Goal: Task Accomplishment & Management: Manage account settings

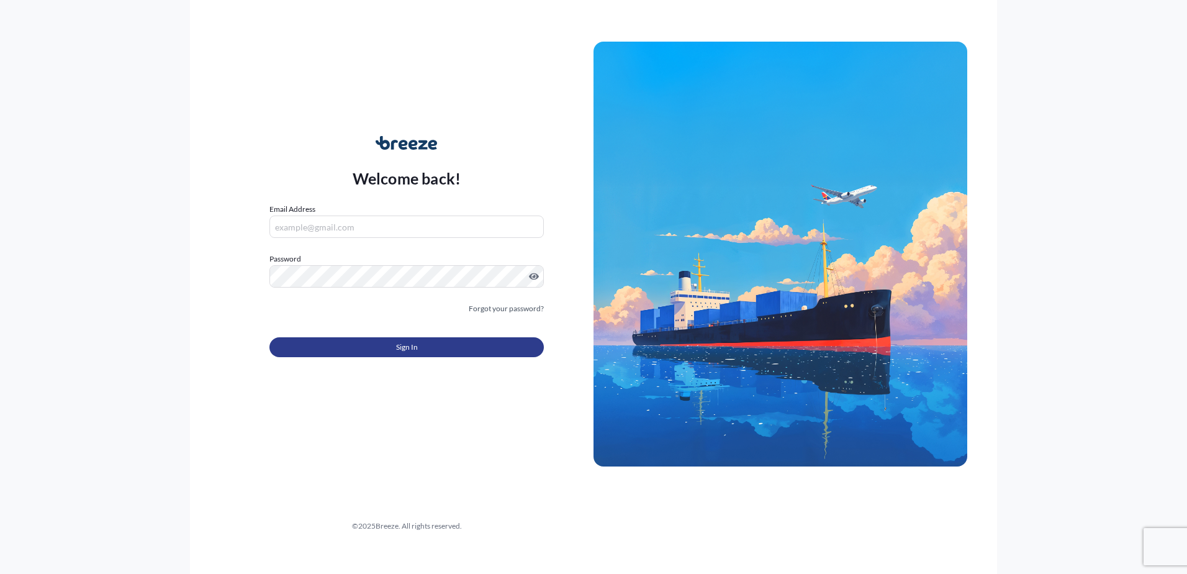
type input "[PERSON_NAME][EMAIL_ADDRESS][DOMAIN_NAME]"
click at [440, 340] on button "Sign In" at bounding box center [406, 347] width 274 height 20
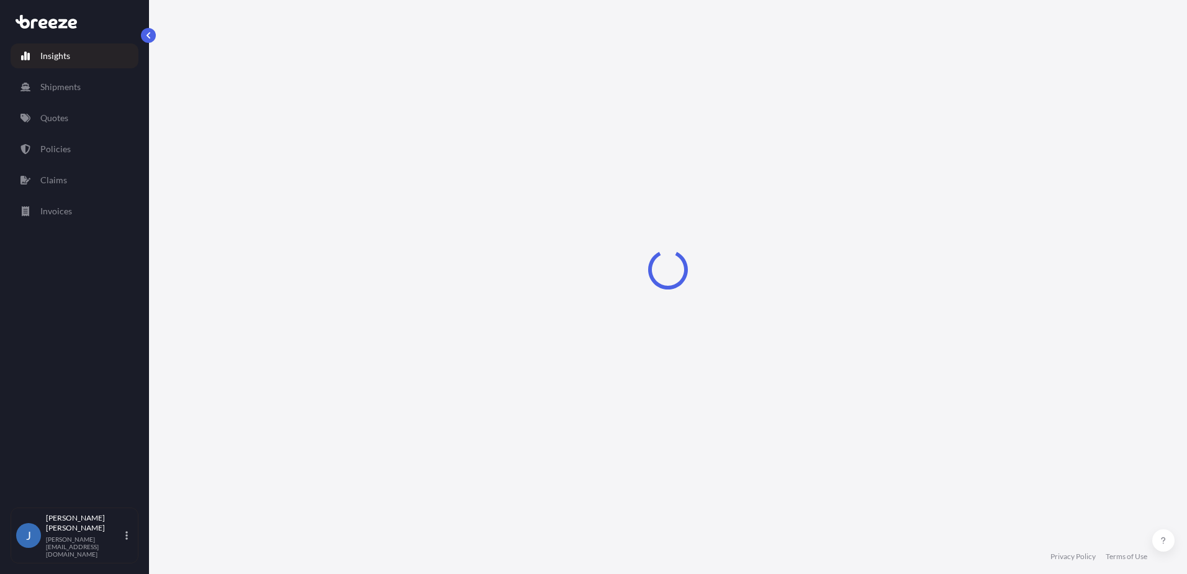
select select "2025"
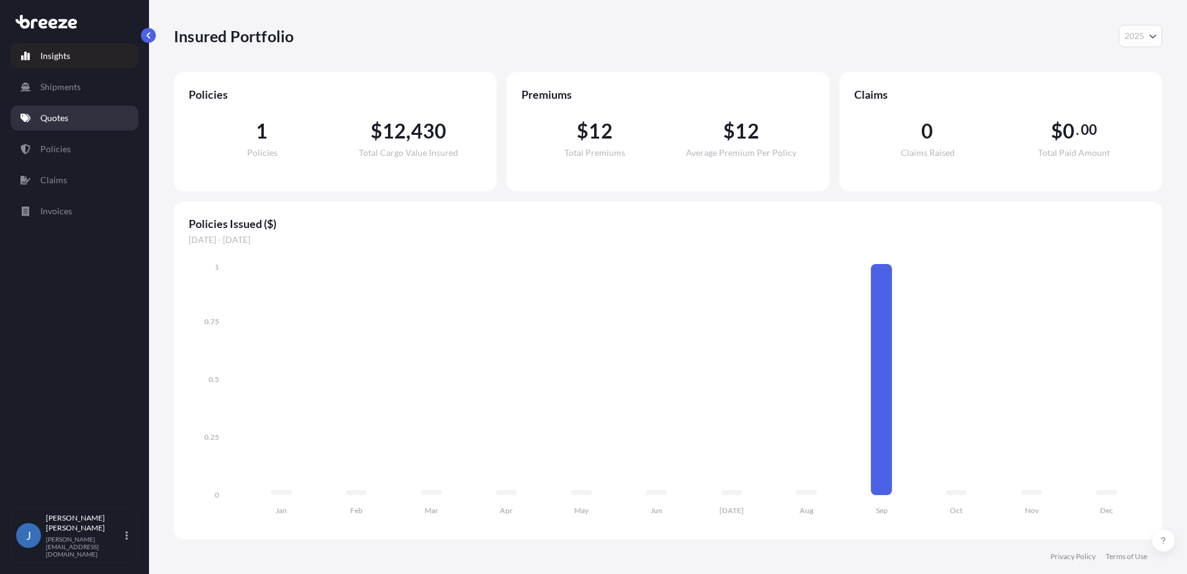
click at [71, 117] on link "Quotes" at bounding box center [75, 118] width 128 height 25
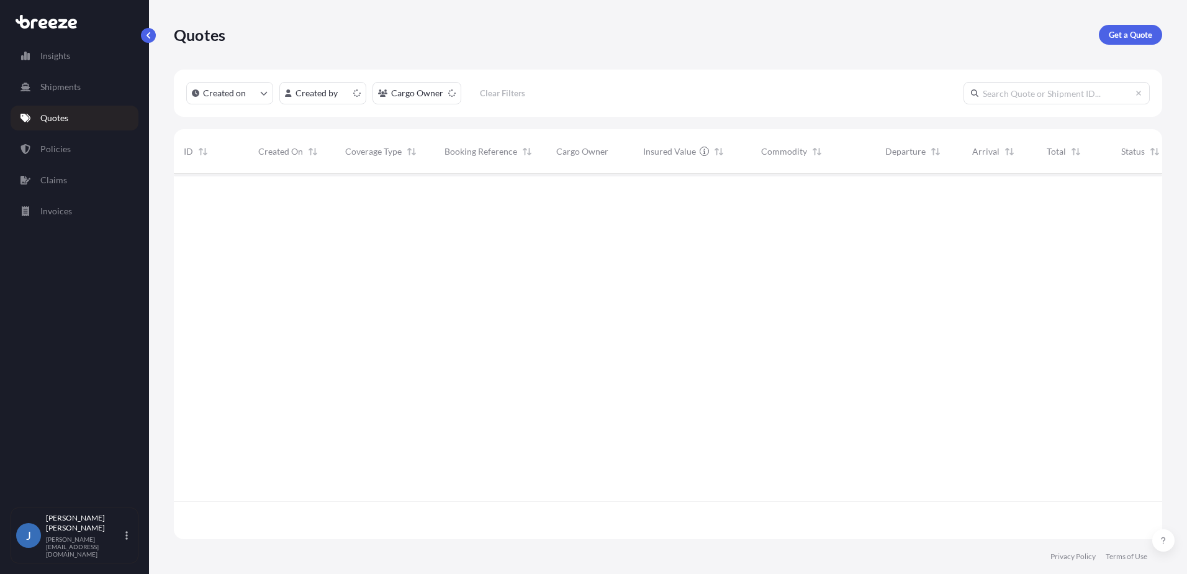
scroll to position [362, 979]
click at [1150, 186] on button "button" at bounding box center [1150, 194] width 20 height 20
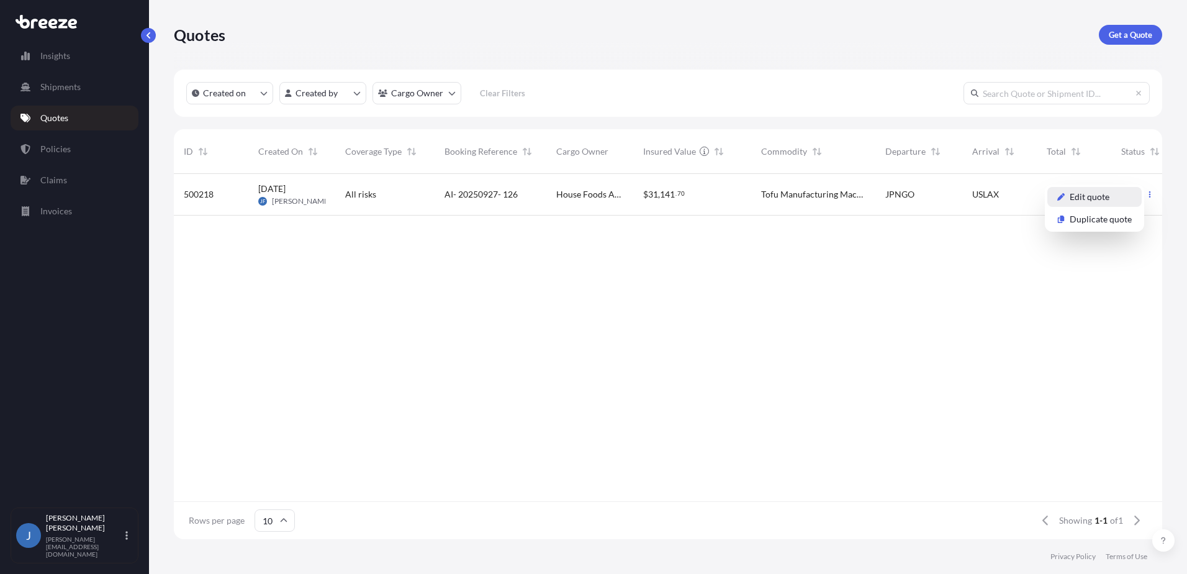
click at [1102, 201] on p "Edit quote" at bounding box center [1089, 197] width 40 height 12
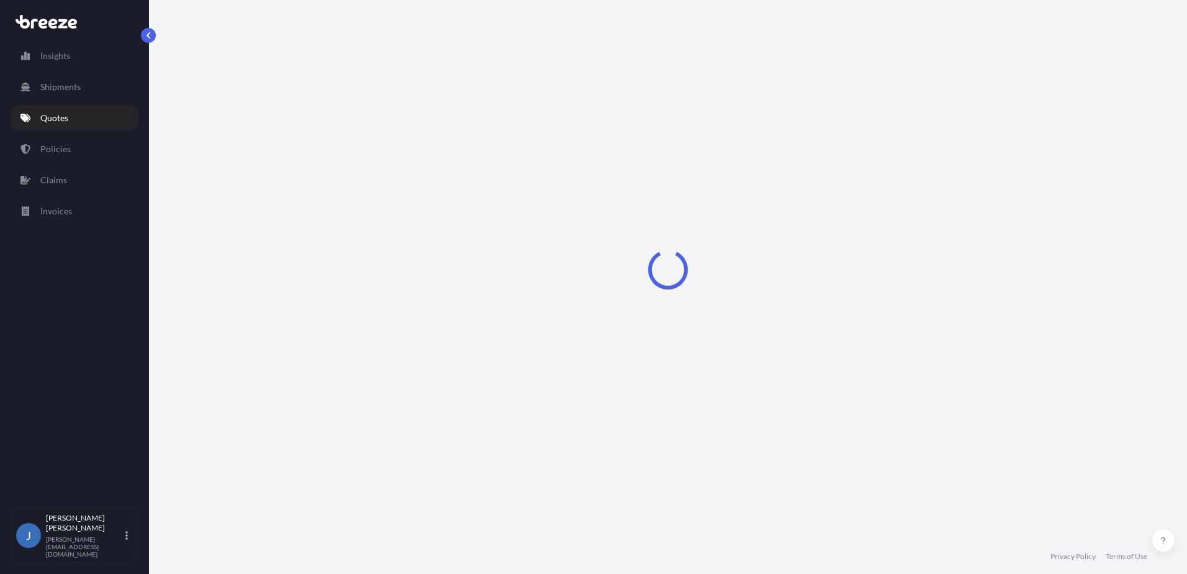
select select "Air"
select select "1"
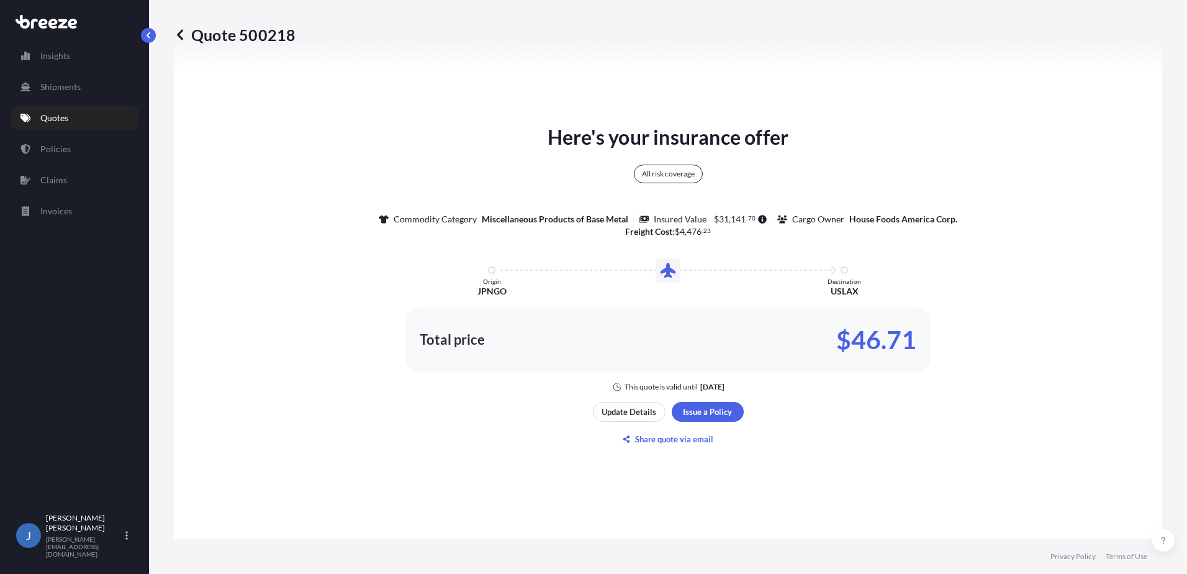
scroll to position [637, 0]
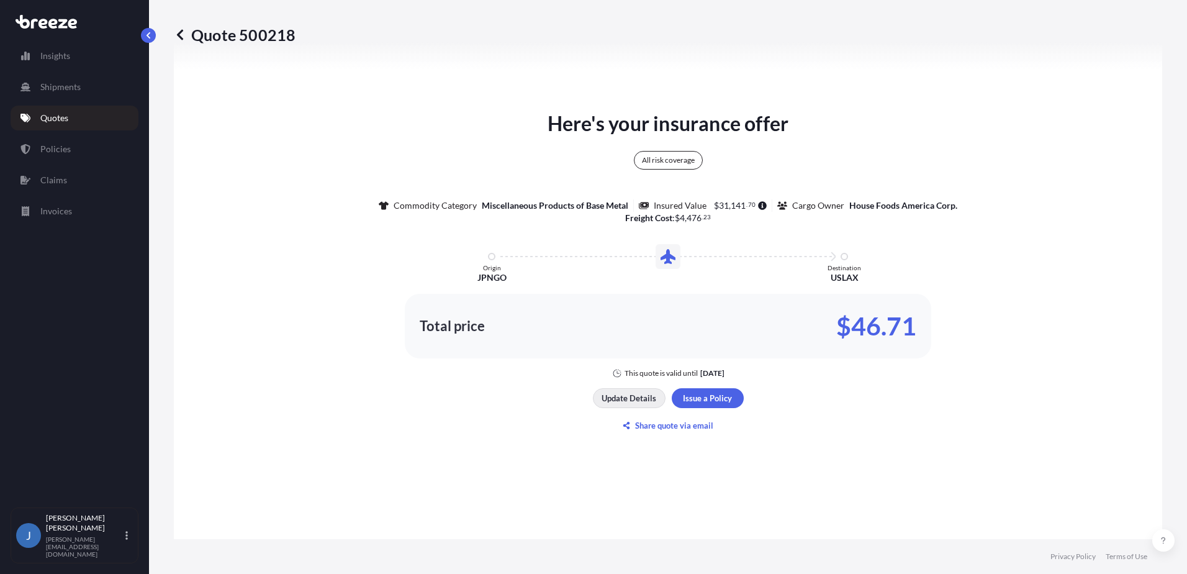
click at [624, 399] on p "Update Details" at bounding box center [628, 398] width 55 height 12
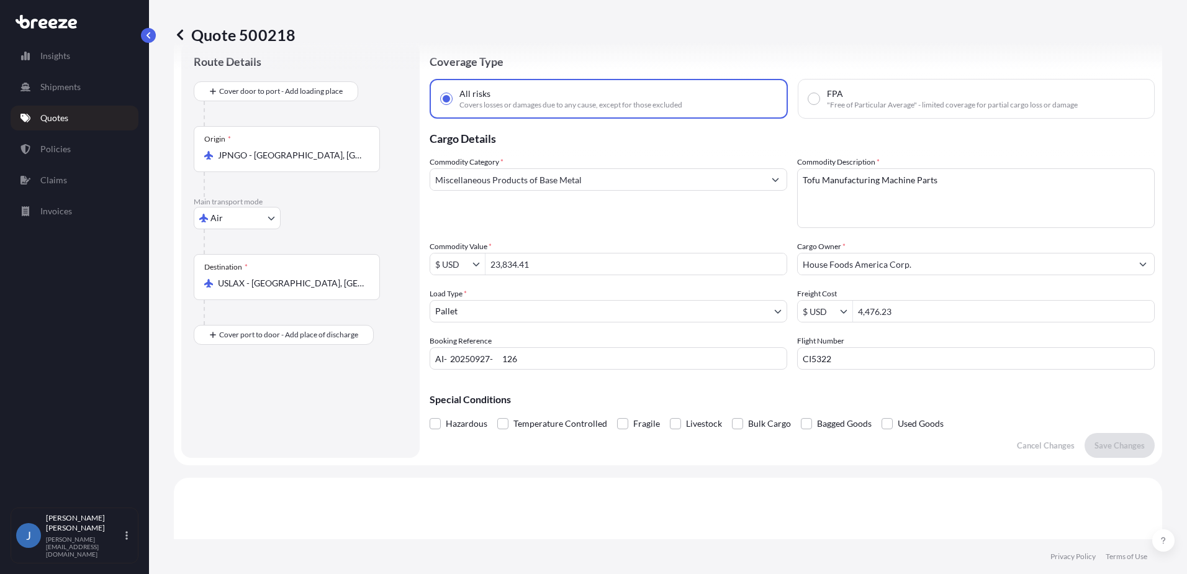
scroll to position [20, 0]
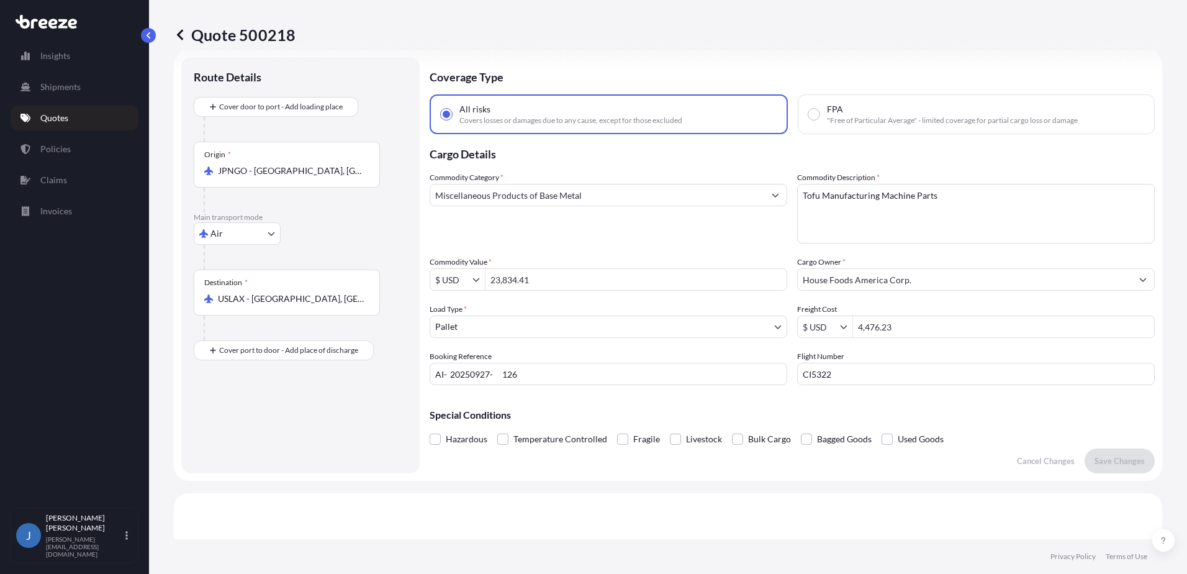
click at [656, 379] on input "AI- 20250927- 126" at bounding box center [609, 373] width 358 height 22
drag, startPoint x: 656, startPoint y: 379, endPoint x: 568, endPoint y: 373, distance: 88.4
click at [568, 373] on input "AI- 20250927- 126" at bounding box center [609, 373] width 358 height 22
type input "A"
type input "297-69097851"
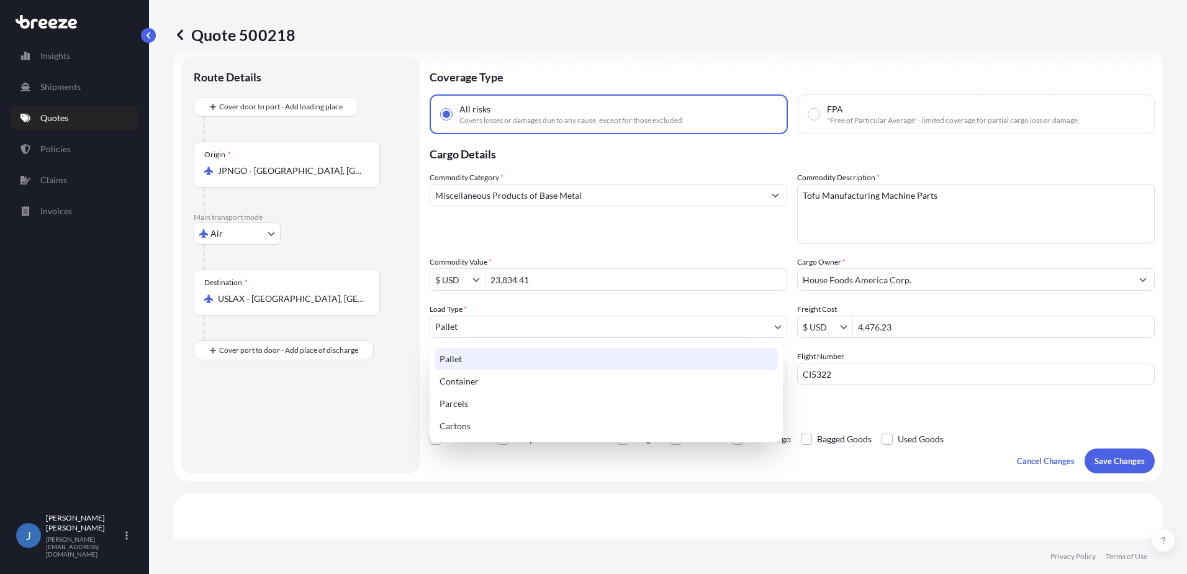
click at [596, 331] on body "Insights Shipments Quotes Policies Claims Invoices J Jerry Forand jerry@konoike…" at bounding box center [593, 287] width 1187 height 574
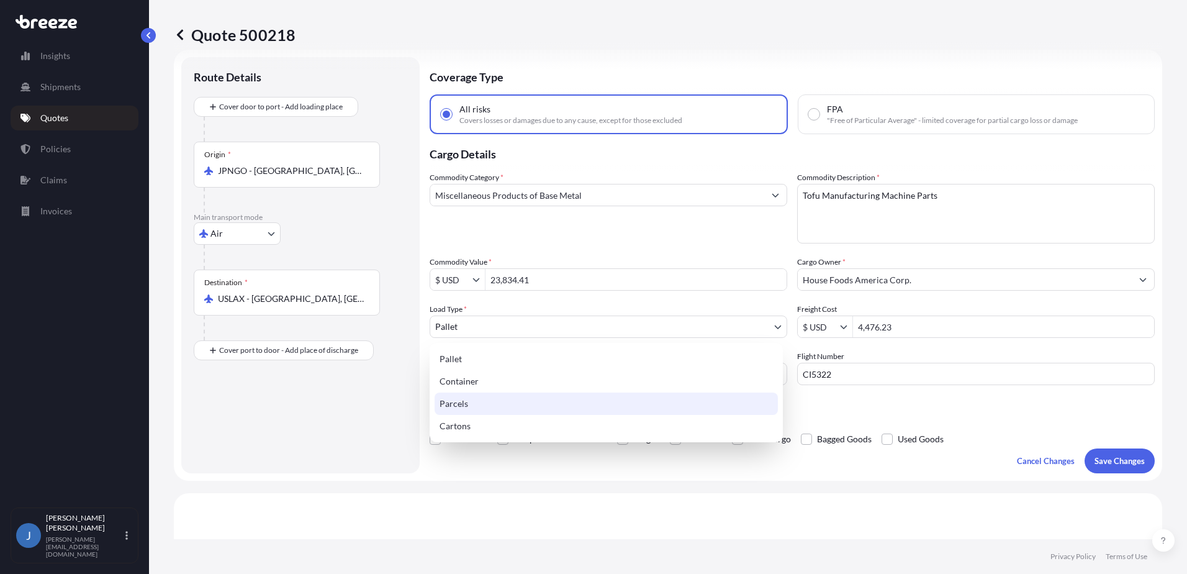
click at [554, 411] on div "Parcels" at bounding box center [605, 403] width 343 height 22
select select "3"
click at [615, 325] on body "Insights Shipments Quotes Policies Claims Invoices J Jerry Forand jerry@konoike…" at bounding box center [593, 287] width 1187 height 574
click at [539, 408] on div "Parcels" at bounding box center [605, 403] width 343 height 22
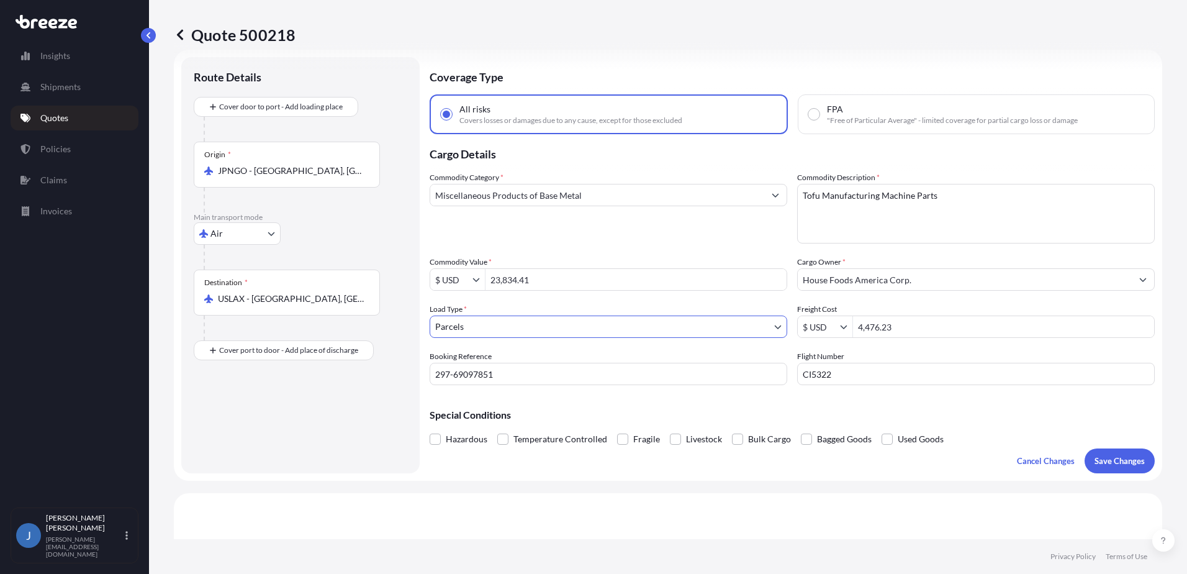
click at [539, 408] on div "Special Conditions Hazardous Temperature Controlled Fragile Livestock Bulk Carg…" at bounding box center [792, 421] width 725 height 53
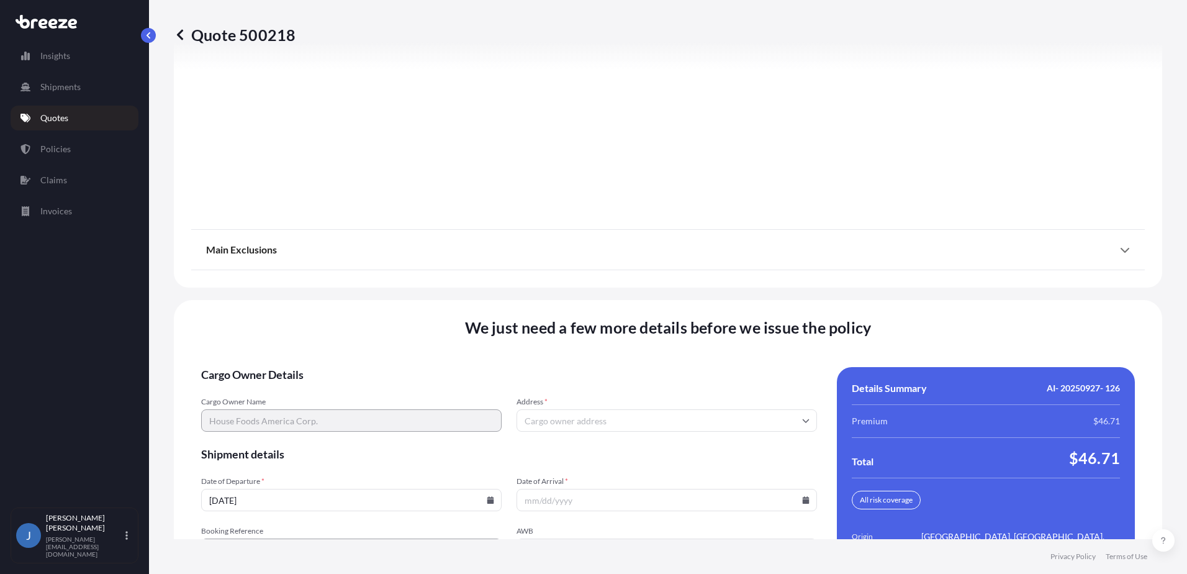
scroll to position [1594, 0]
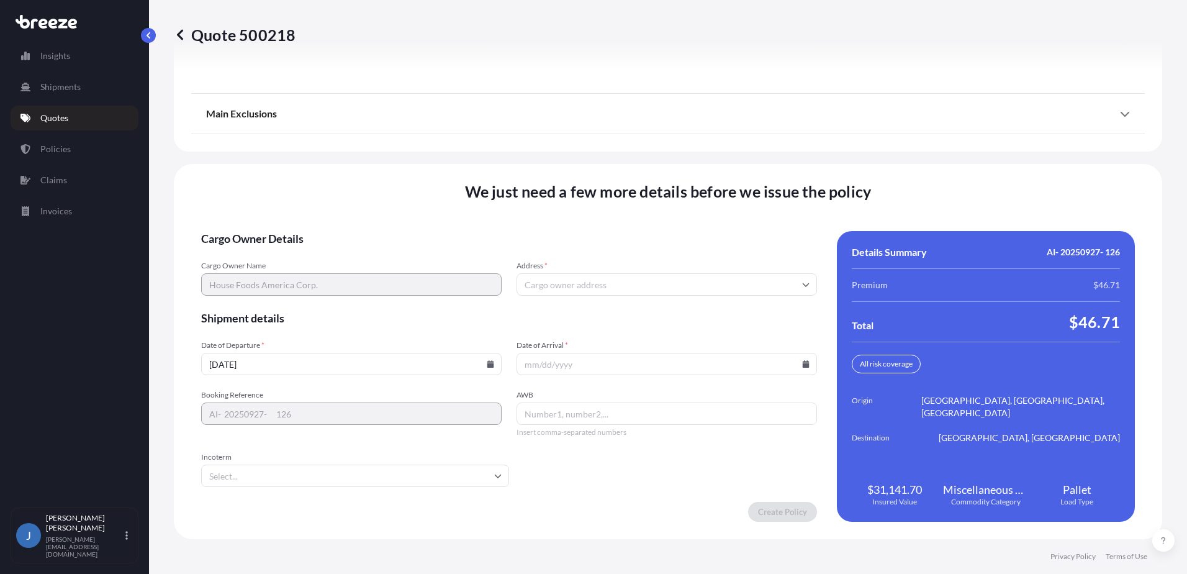
click at [539, 282] on input "Address *" at bounding box center [666, 284] width 300 height 22
click at [582, 285] on input "Address *" at bounding box center [666, 284] width 300 height 22
paste input "801 RANDLPH RD. SOMERSET, NJ08873"
click at [529, 310] on div "Please type and select an option" at bounding box center [661, 320] width 287 height 30
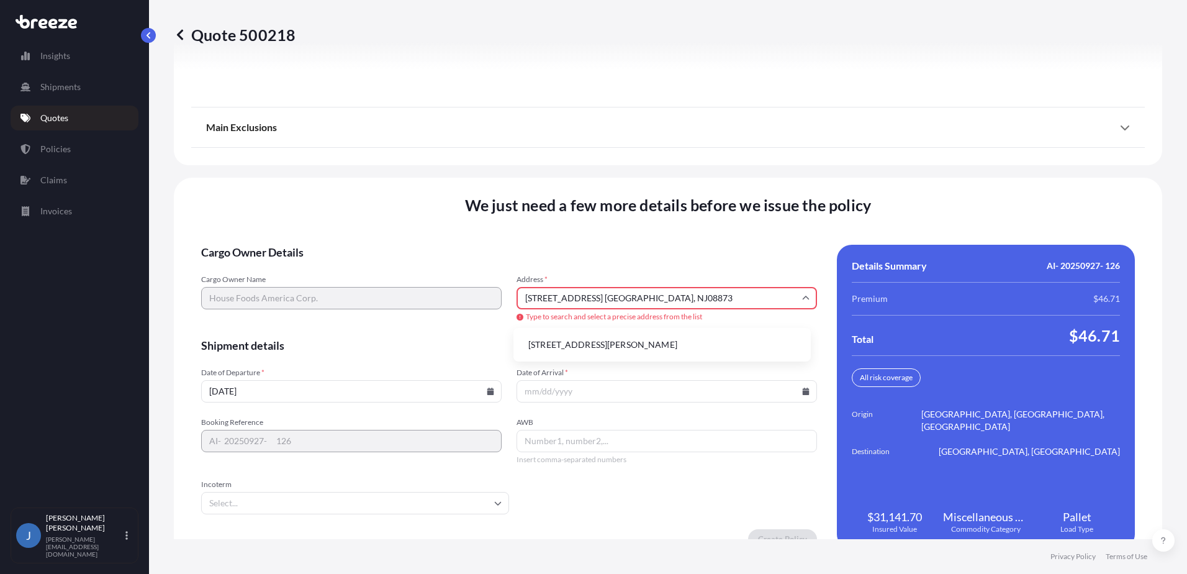
click at [563, 344] on li "801 Randolph Rd, Somerset, NJ 08873, USA" at bounding box center [661, 345] width 287 height 24
type input "801 Randolph Rd, Somerset, NJ 08873, USA"
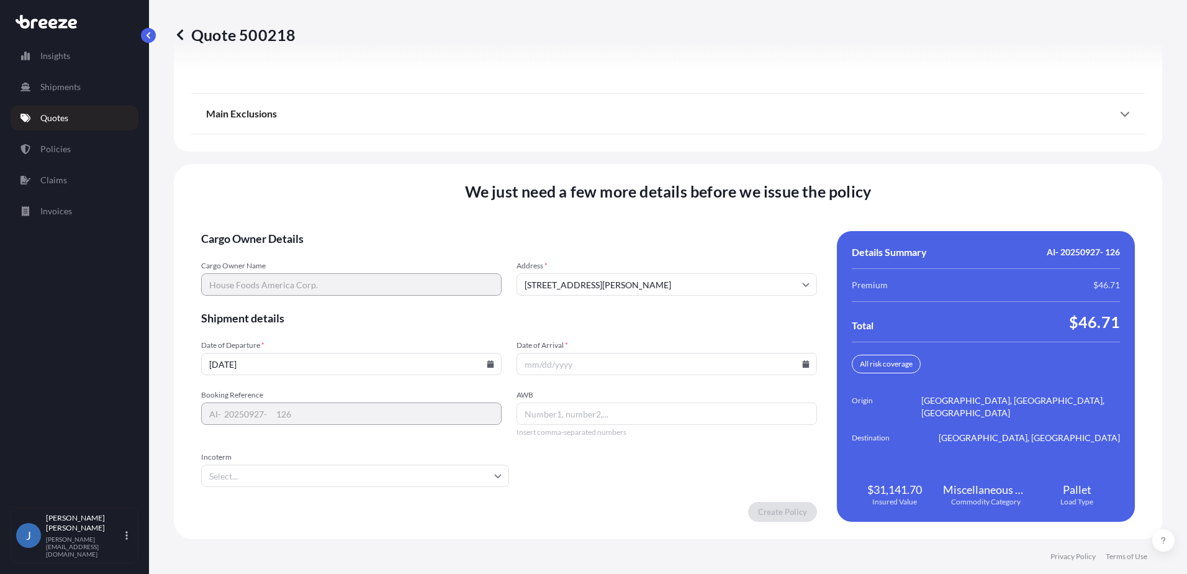
click at [554, 365] on input "Date of Arrival *" at bounding box center [666, 364] width 300 height 22
click at [803, 365] on icon at bounding box center [806, 363] width 7 height 7
click at [663, 304] on button "2" at bounding box center [662, 300] width 20 height 20
type input "10/02/2025"
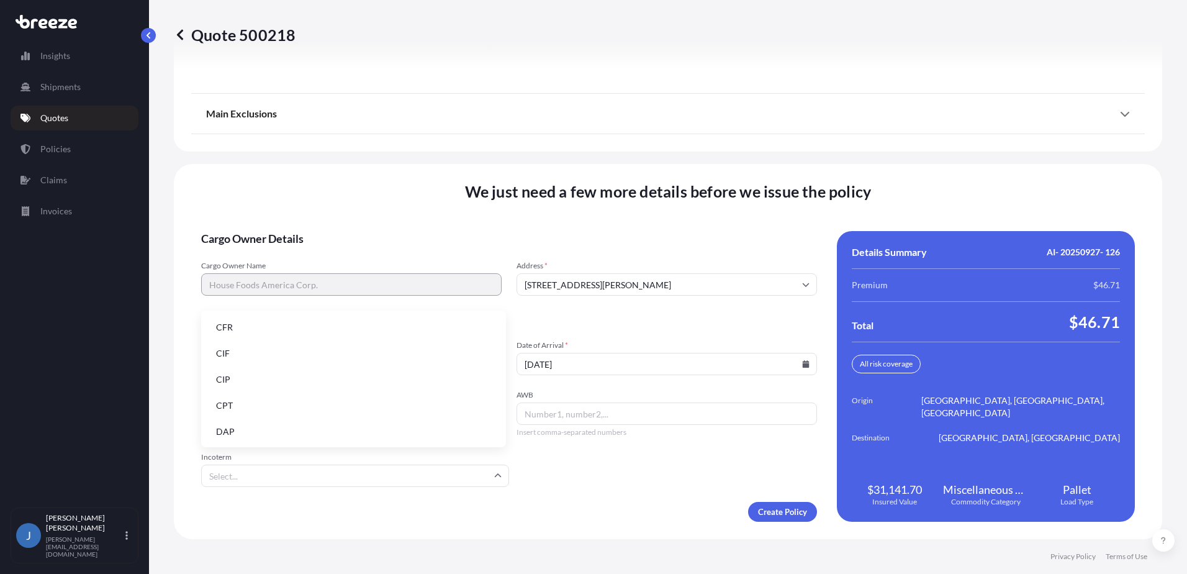
click at [368, 476] on input "Incoterm" at bounding box center [355, 475] width 308 height 22
click at [358, 372] on li "EXW" at bounding box center [353, 365] width 295 height 24
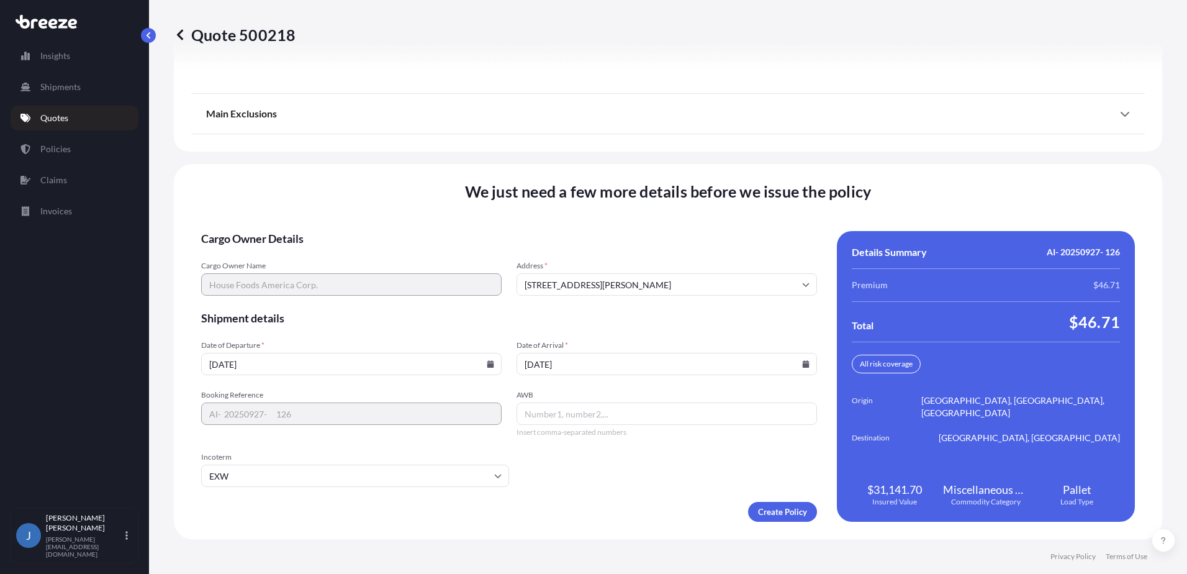
click at [646, 408] on input "AWB" at bounding box center [666, 413] width 300 height 22
click at [558, 414] on input "AWB" at bounding box center [666, 413] width 300 height 22
paste input "KTC-1108 7722"
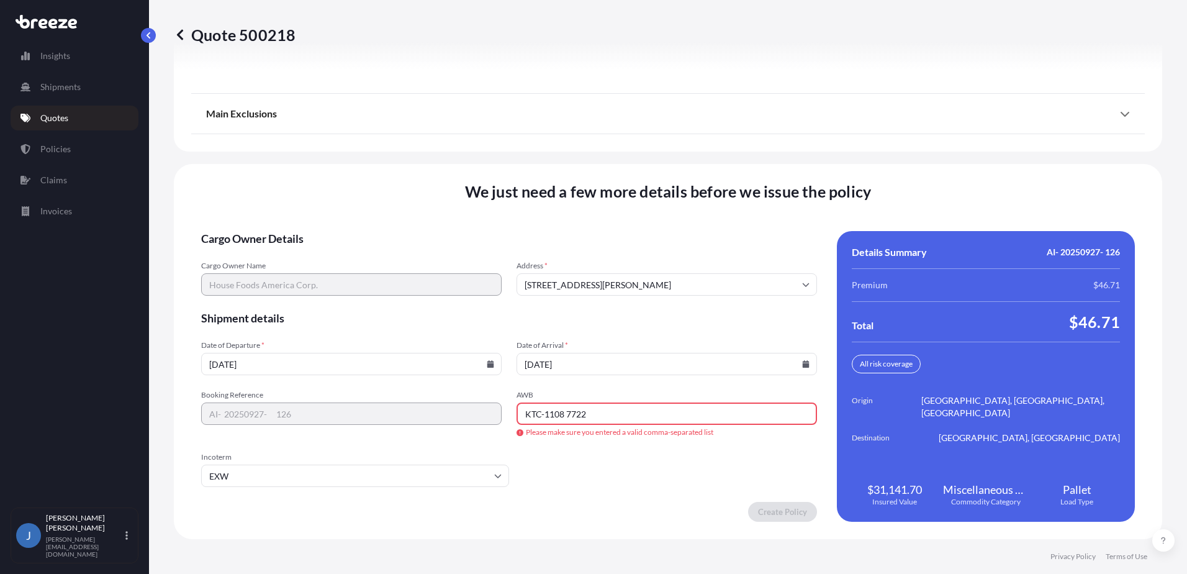
click at [541, 416] on input "KTC-1108 7722" at bounding box center [666, 413] width 300 height 22
type input "KTC1108 7722"
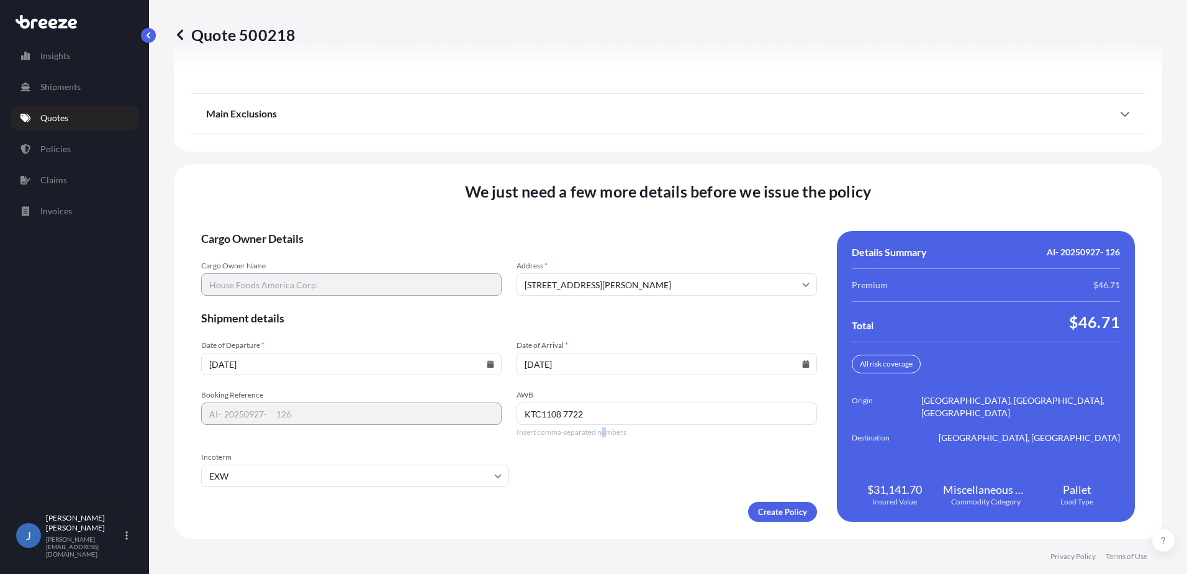
click at [601, 448] on form "Cargo Owner Details Cargo Owner Name House Foods America Corp. Address * 801 Ra…" at bounding box center [509, 376] width 616 height 290
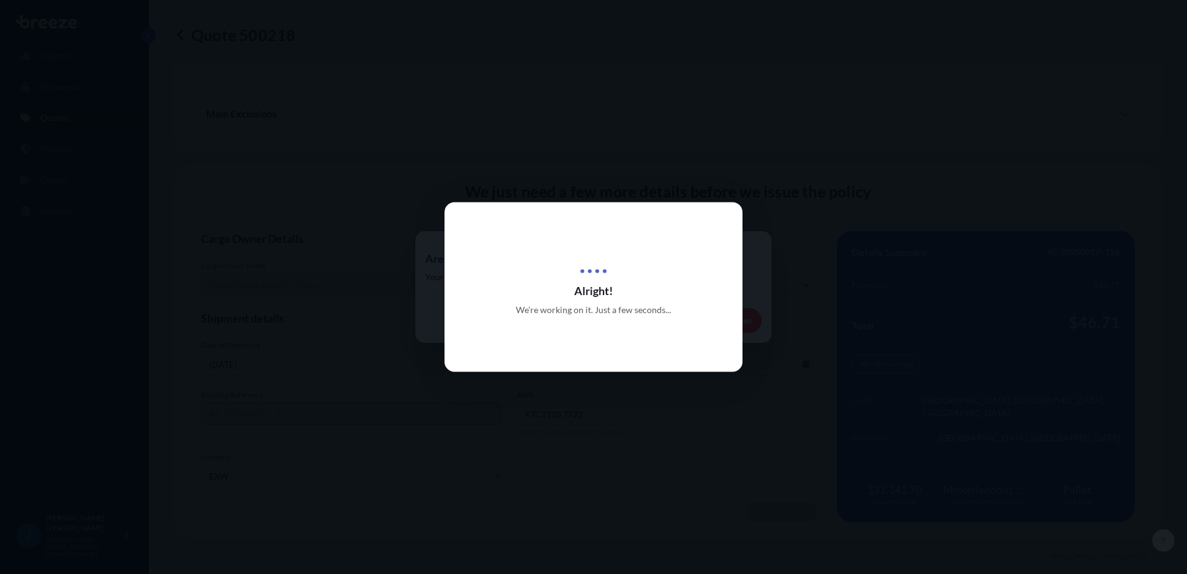
click at [218, 169] on div at bounding box center [593, 287] width 1187 height 574
click at [711, 213] on div "Alright! We’re working on it. Just a few seconds..." at bounding box center [593, 286] width 298 height 169
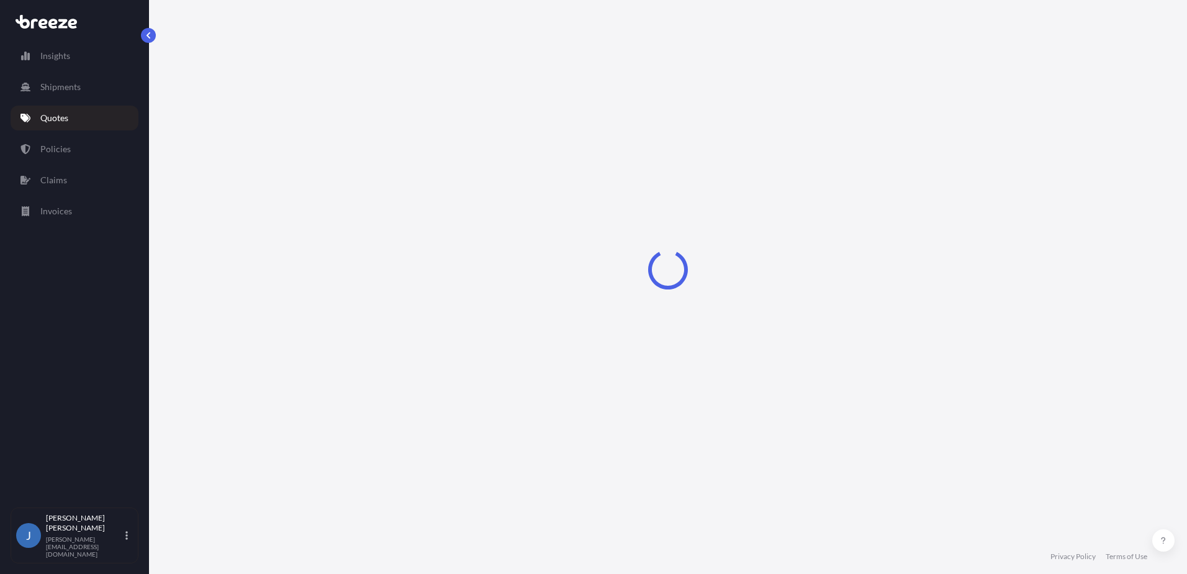
select select "Air"
select select "1"
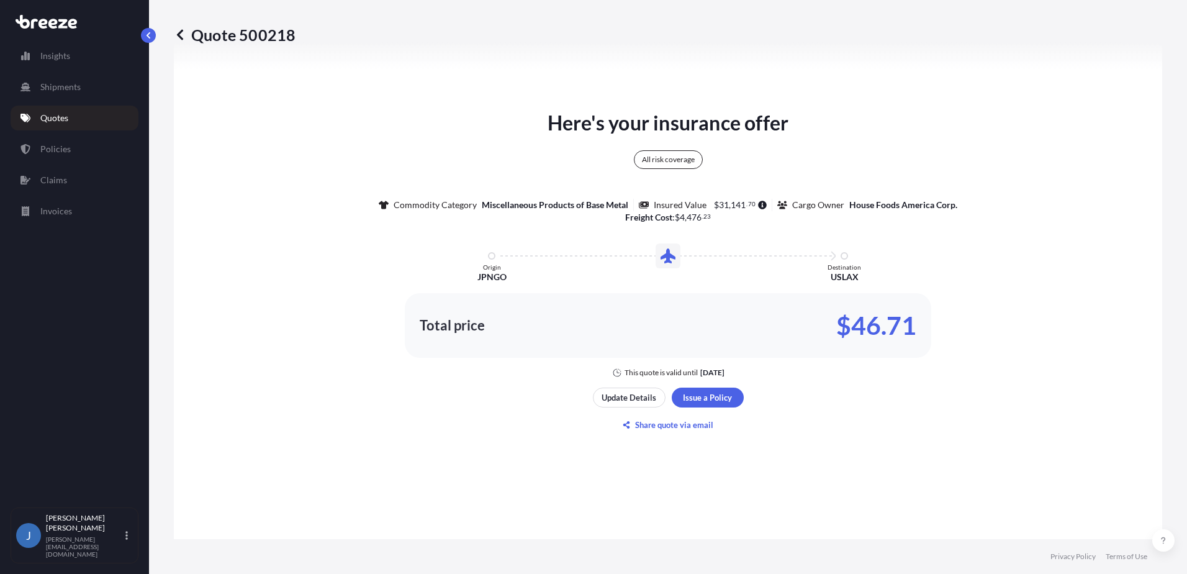
scroll to position [616, 0]
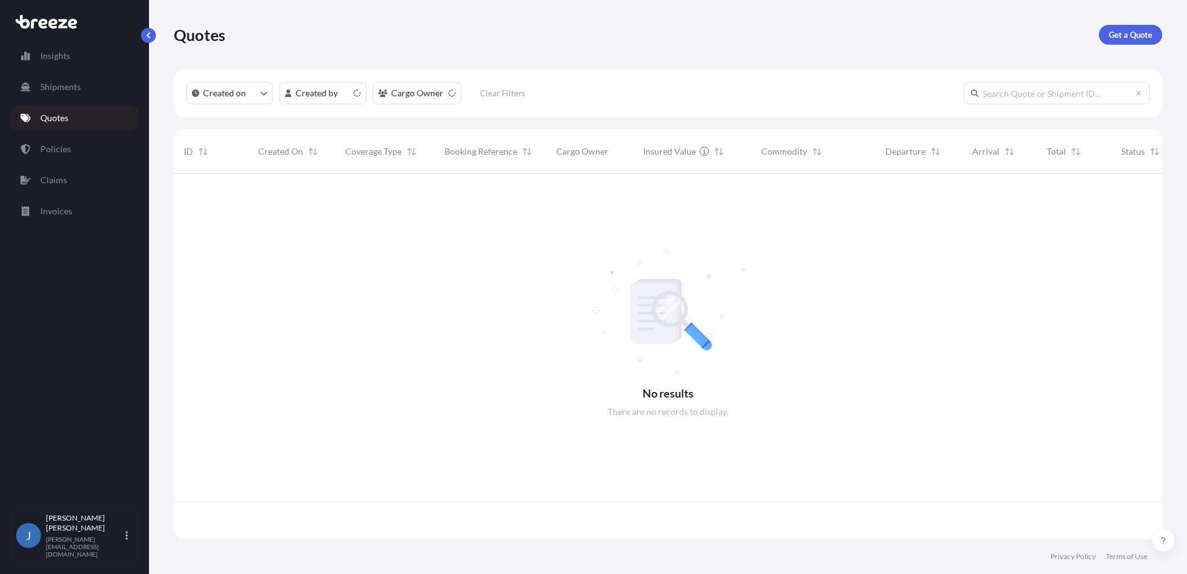
scroll to position [362, 979]
select select "2025"
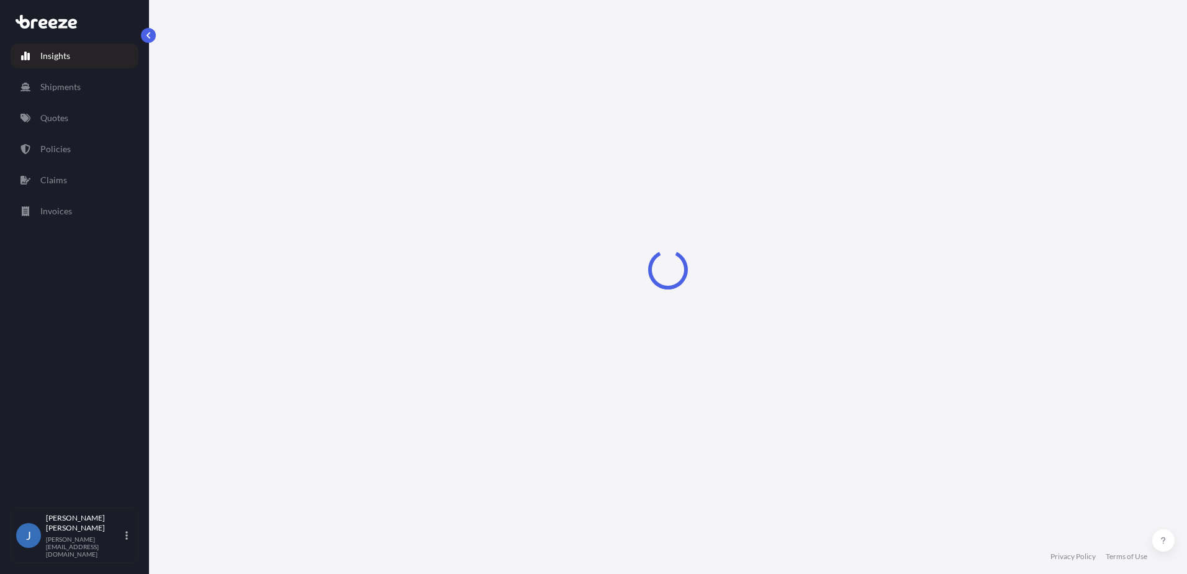
select select "2025"
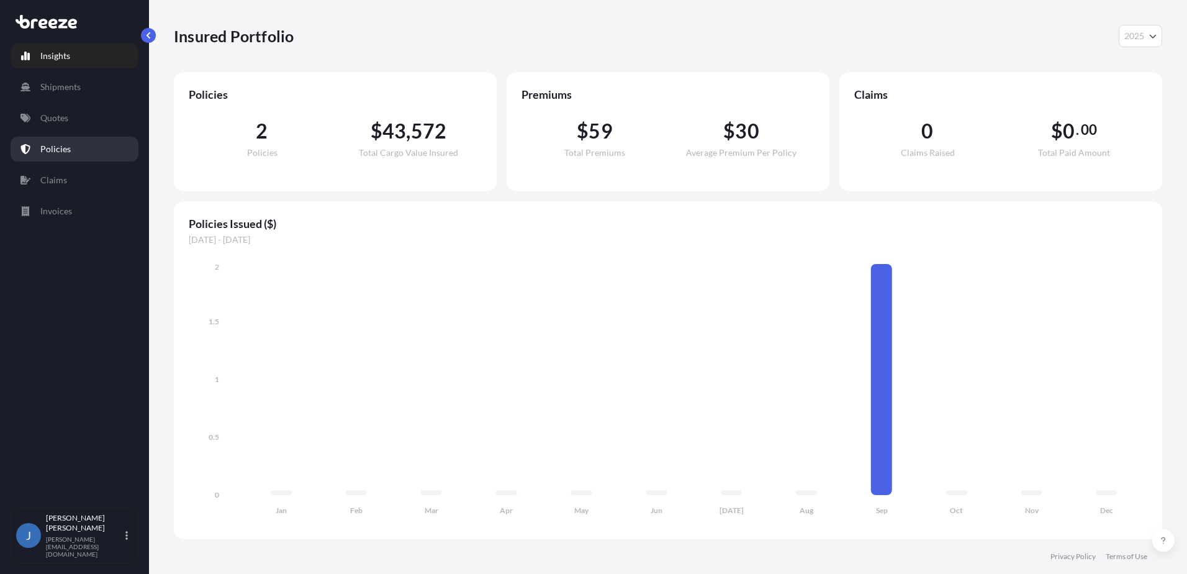
click at [50, 148] on p "Policies" at bounding box center [55, 149] width 30 height 12
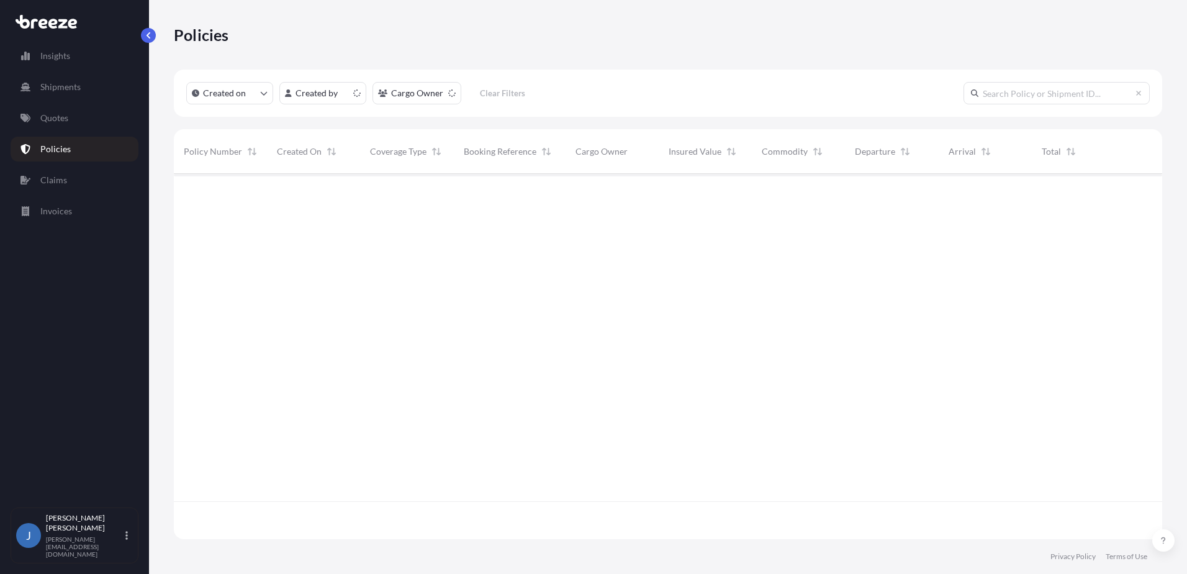
scroll to position [362, 979]
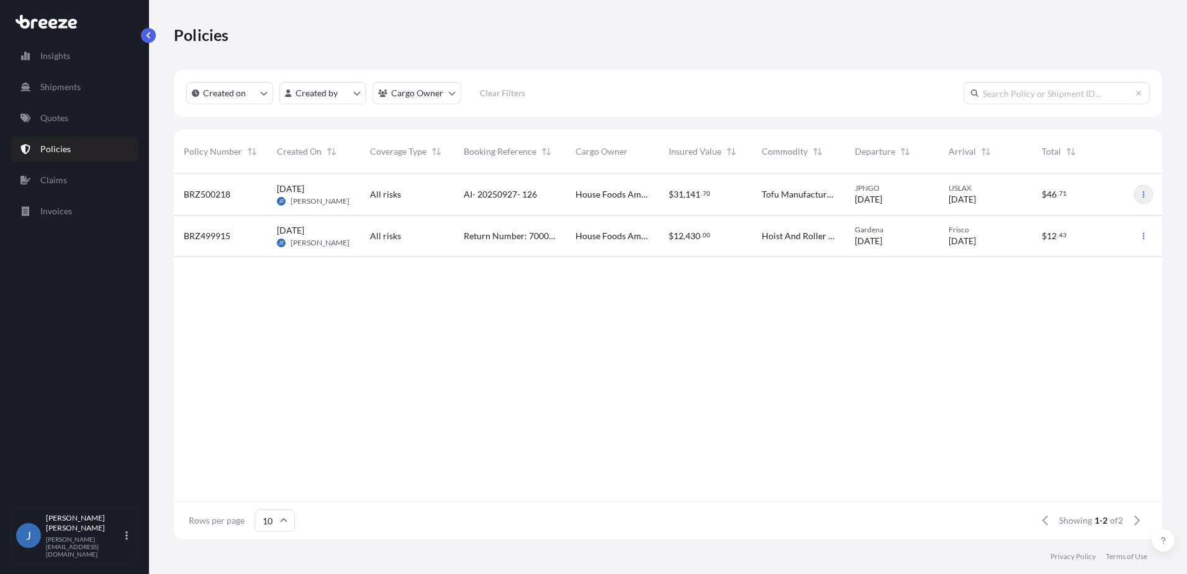
click at [1145, 194] on icon "button" at bounding box center [1143, 194] width 7 height 7
click at [1091, 218] on p "Download certificate" at bounding box center [1084, 219] width 81 height 12
